Goal: Task Accomplishment & Management: Manage account settings

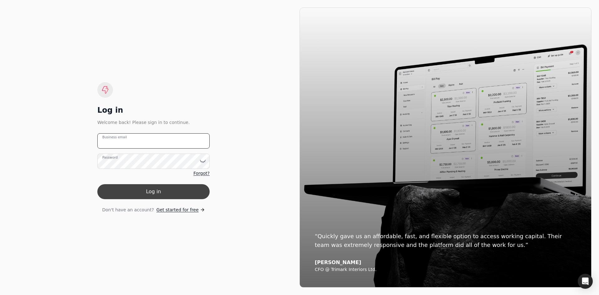
type email "[EMAIL_ADDRESS][DOMAIN_NAME]"
click at [156, 195] on button "Log in" at bounding box center [153, 191] width 112 height 15
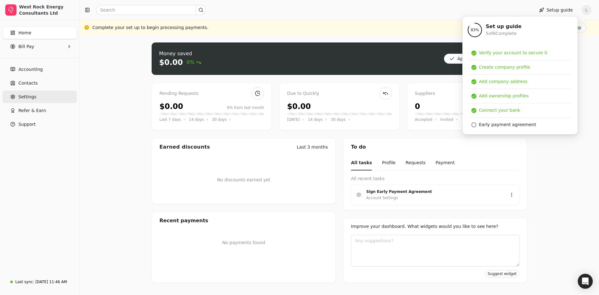
click at [37, 100] on link "Settings" at bounding box center [39, 97] width 75 height 12
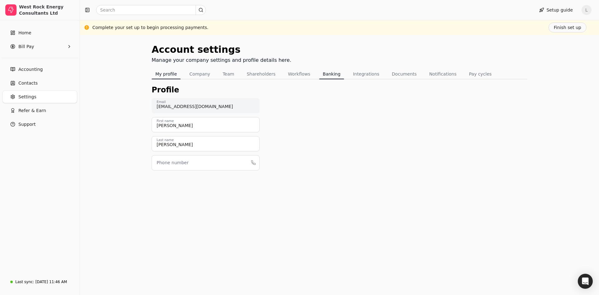
click at [322, 74] on button "Banking" at bounding box center [331, 74] width 25 height 10
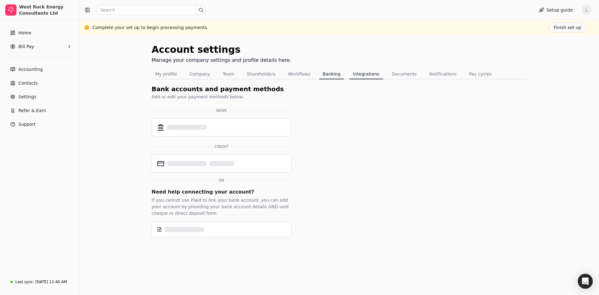
click at [351, 76] on button "Integrations" at bounding box center [366, 74] width 34 height 10
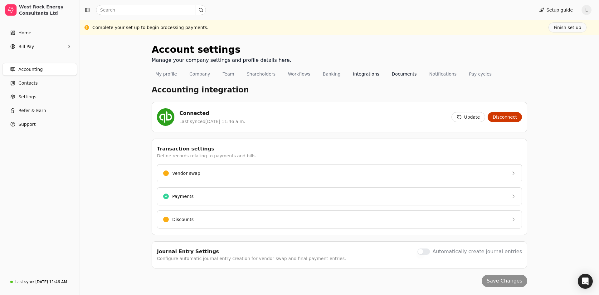
click at [388, 74] on button "Documents" at bounding box center [404, 74] width 32 height 10
